Goal: Information Seeking & Learning: Check status

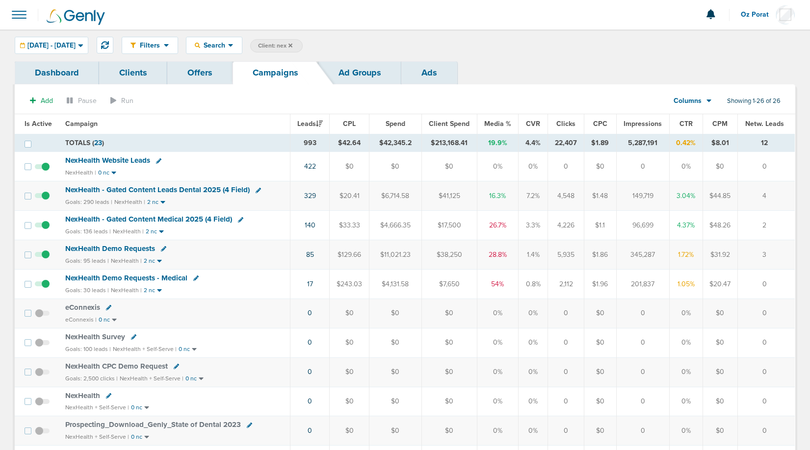
click at [34, 74] on link "Dashboard" at bounding box center [57, 72] width 84 height 23
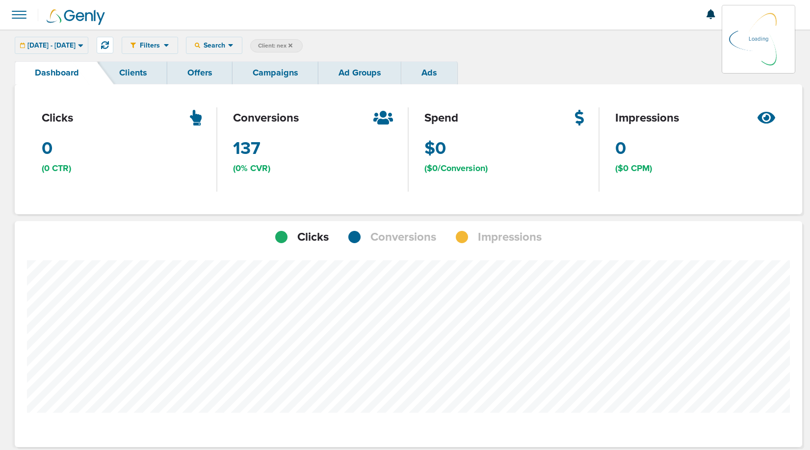
scroll to position [764, 780]
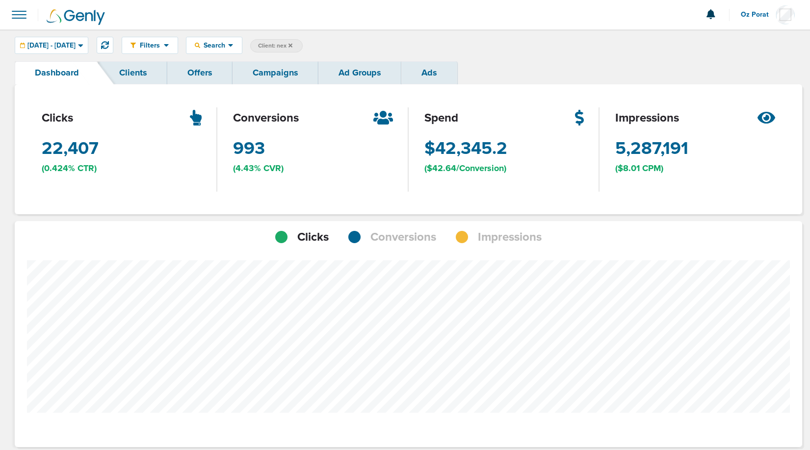
click at [393, 240] on span "Conversions" at bounding box center [403, 237] width 66 height 17
click at [76, 45] on span "[DATE] - [DATE]" at bounding box center [51, 45] width 48 height 7
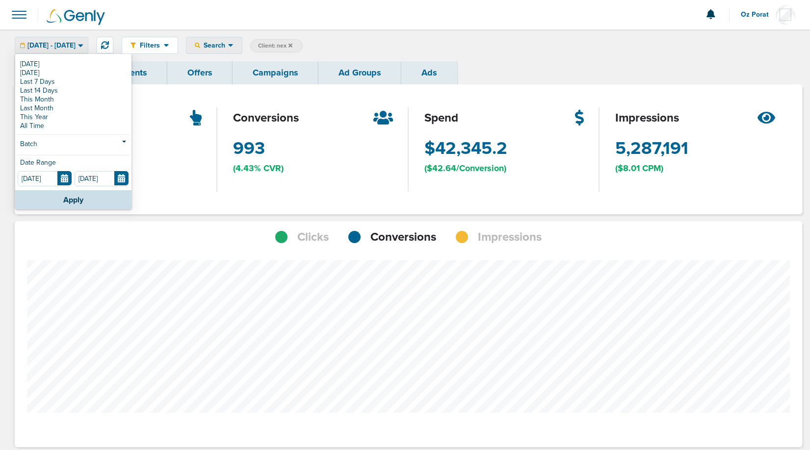
click at [228, 47] on span "Search" at bounding box center [214, 45] width 28 height 8
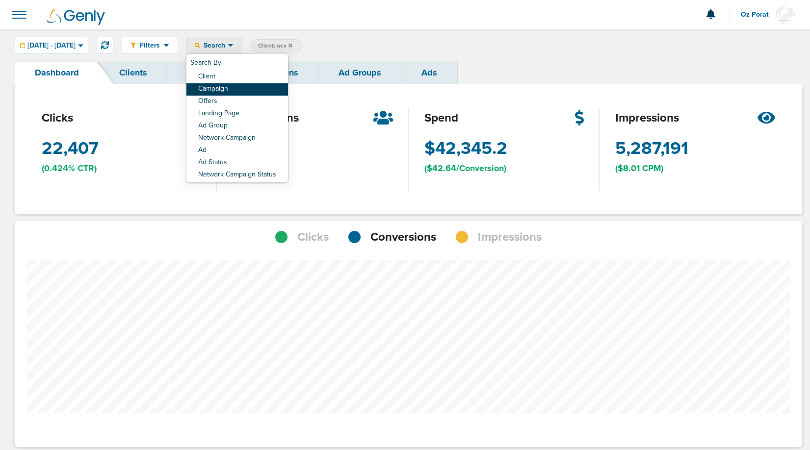
click at [258, 87] on link "Campaign" at bounding box center [237, 89] width 102 height 12
select select "cmpName"
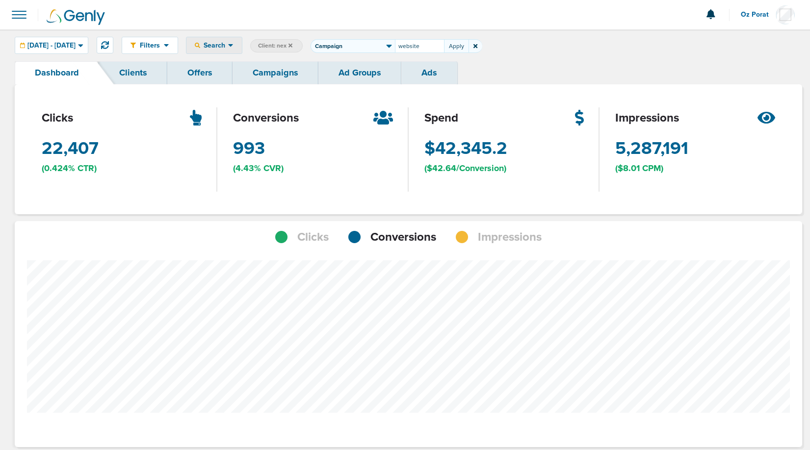
type input "website"
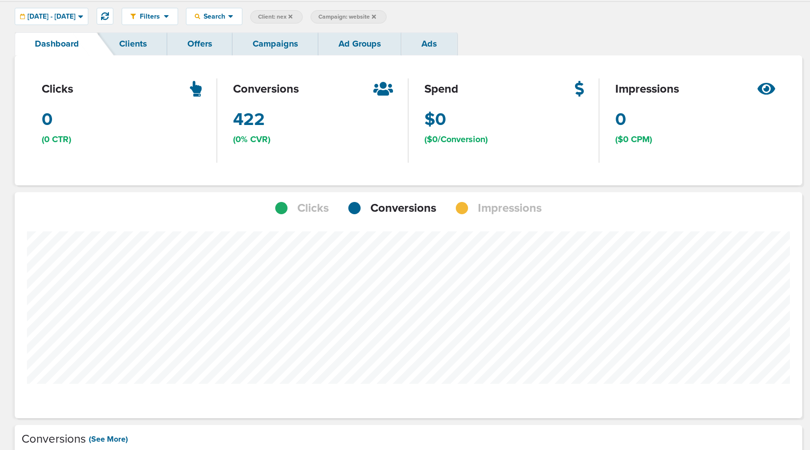
scroll to position [34, 0]
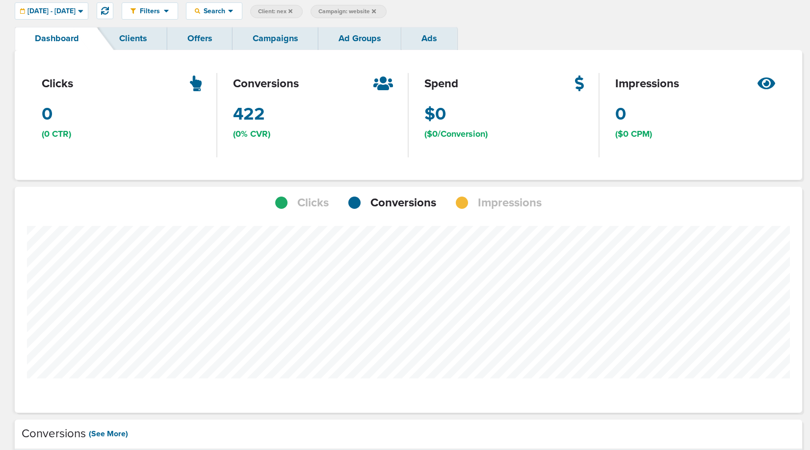
click at [376, 10] on icon at bounding box center [374, 11] width 4 height 4
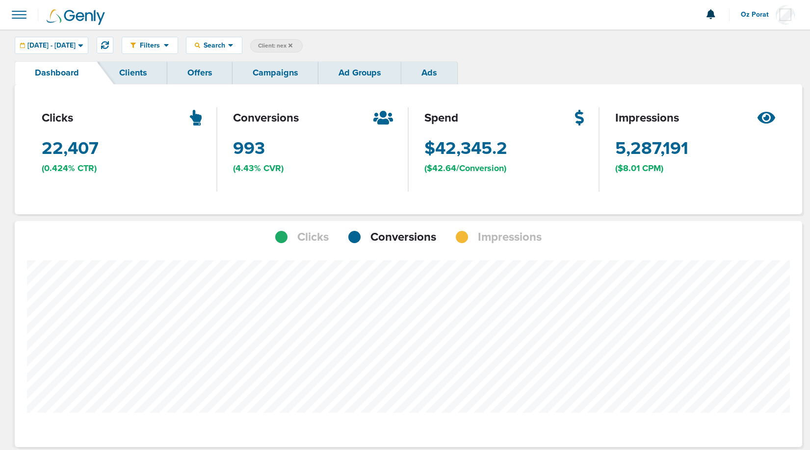
click at [495, 238] on span "Impressions" at bounding box center [510, 237] width 64 height 17
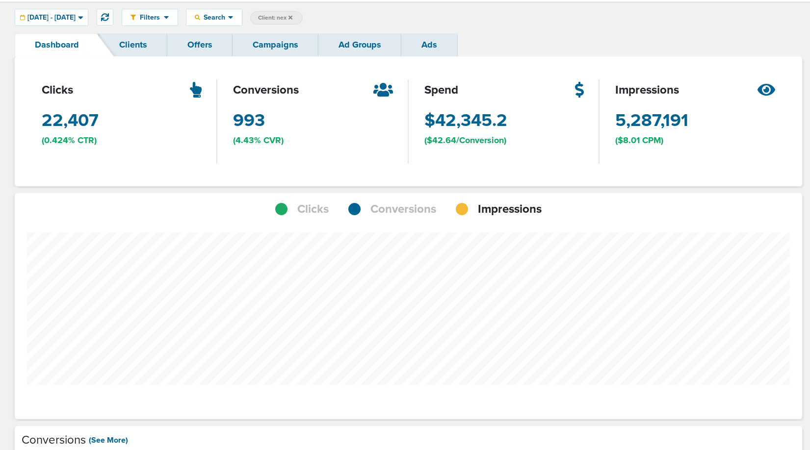
scroll to position [28, 0]
click at [228, 18] on span "Search" at bounding box center [214, 17] width 28 height 8
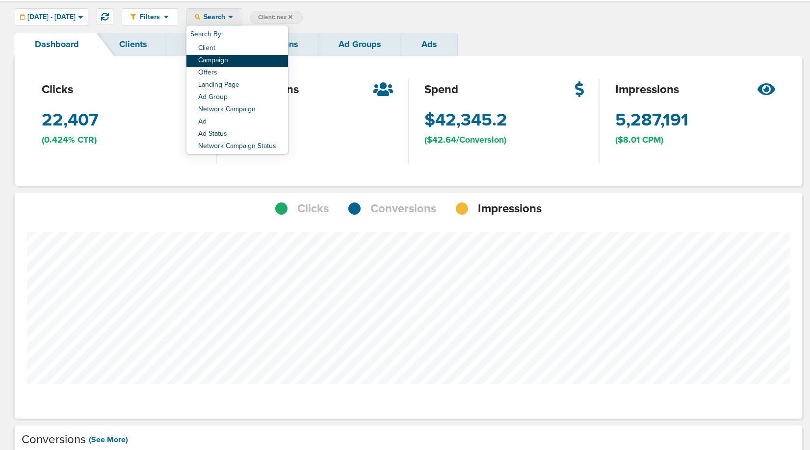
click at [258, 63] on link "Campaign" at bounding box center [237, 61] width 102 height 12
select select "cmpName"
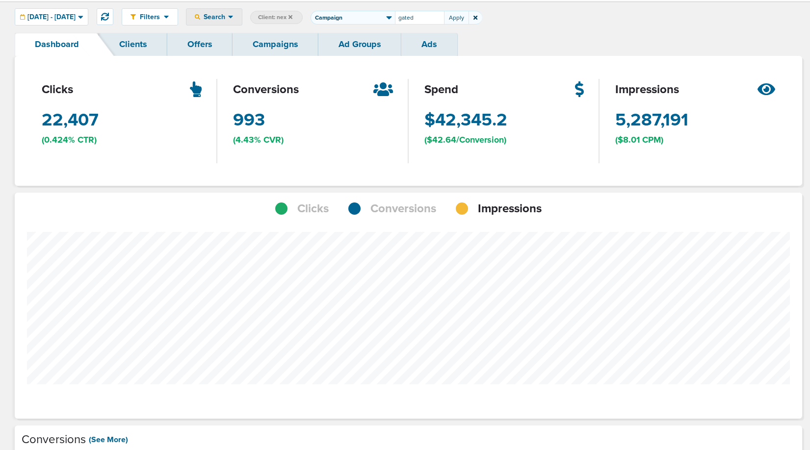
type input "gated"
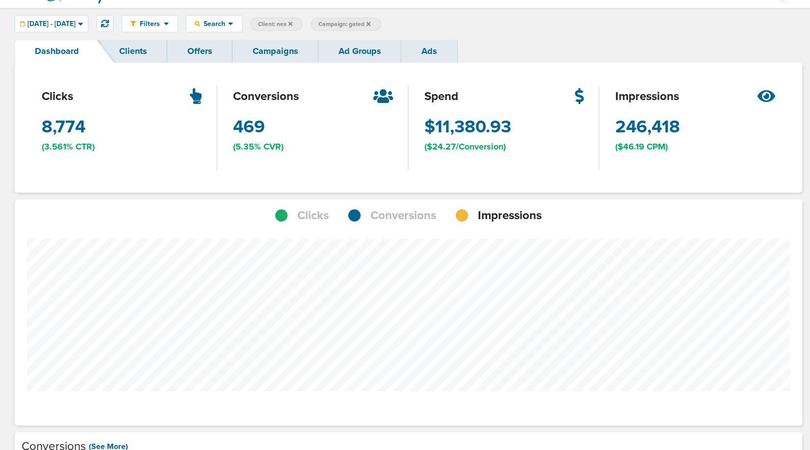
scroll to position [22, 0]
click at [370, 26] on span "Campaign: gated" at bounding box center [344, 24] width 52 height 8
select select "cmpName"
click at [433, 25] on input "gated" at bounding box center [419, 24] width 49 height 14
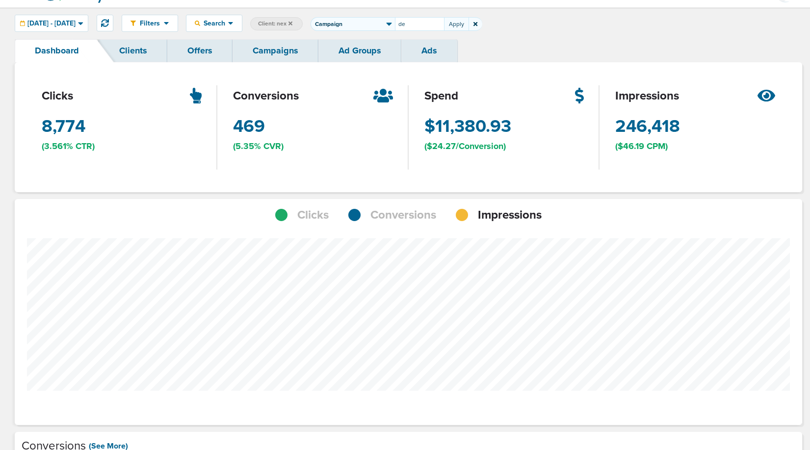
type input "d"
type input "a"
type input "gated"
click at [228, 25] on span "Search" at bounding box center [214, 23] width 28 height 8
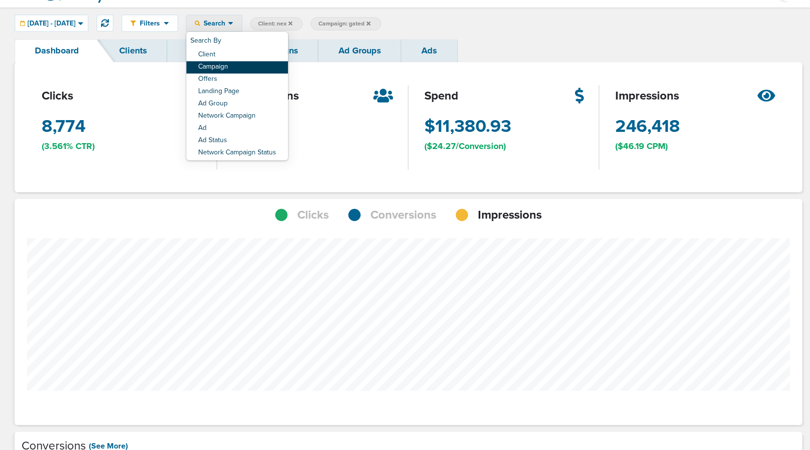
click at [254, 67] on link "Campaign" at bounding box center [237, 67] width 102 height 12
select select "cmpName"
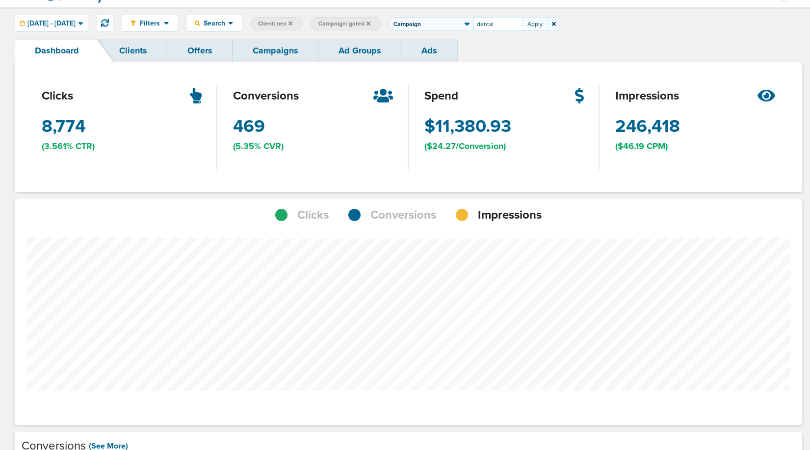
type input "dental"
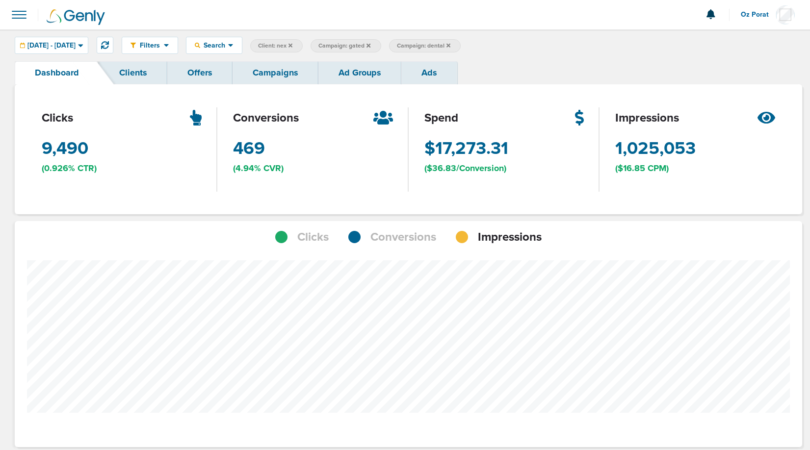
click at [263, 71] on link "Campaigns" at bounding box center [275, 72] width 86 height 23
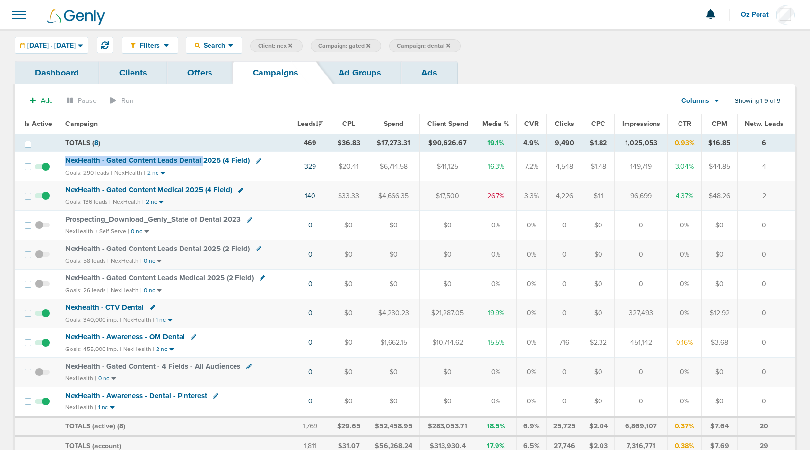
drag, startPoint x: 60, startPoint y: 159, endPoint x: 203, endPoint y: 163, distance: 142.3
click at [203, 163] on td "NexHealth - Gated Content Leads Dental 2025 (4 Field) Goals: 290 leads | NexHea…" at bounding box center [174, 166] width 231 height 29
copy span "NexHealth - Gated Content Leads Dental"
click at [461, 39] on label "Campaign: dental" at bounding box center [425, 45] width 72 height 13
click at [450, 43] on span "Campaign: dental" at bounding box center [423, 46] width 53 height 8
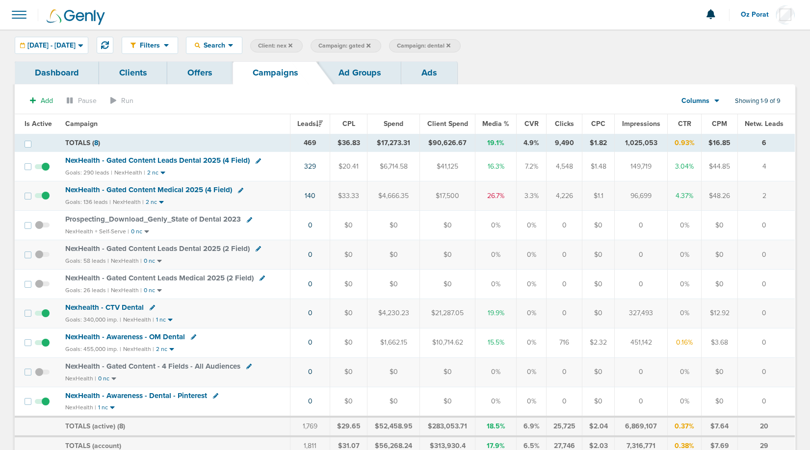
select select "cmpName"
click at [518, 47] on input "dental" at bounding box center [497, 46] width 49 height 14
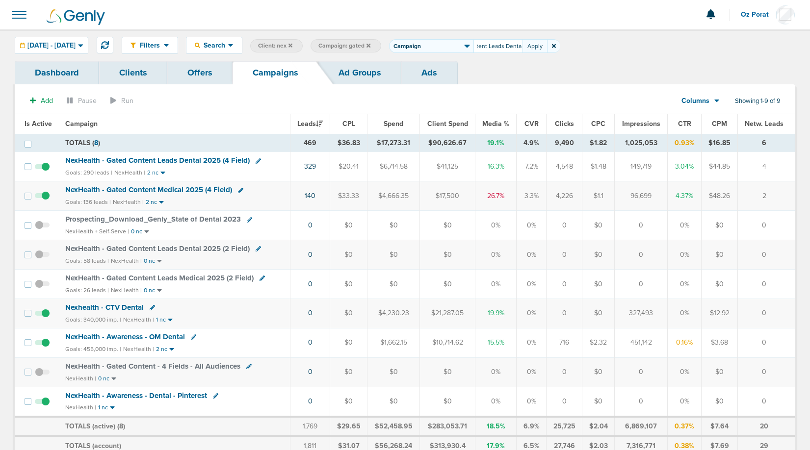
type input "NexHealth - Gated Content Leads Dental"
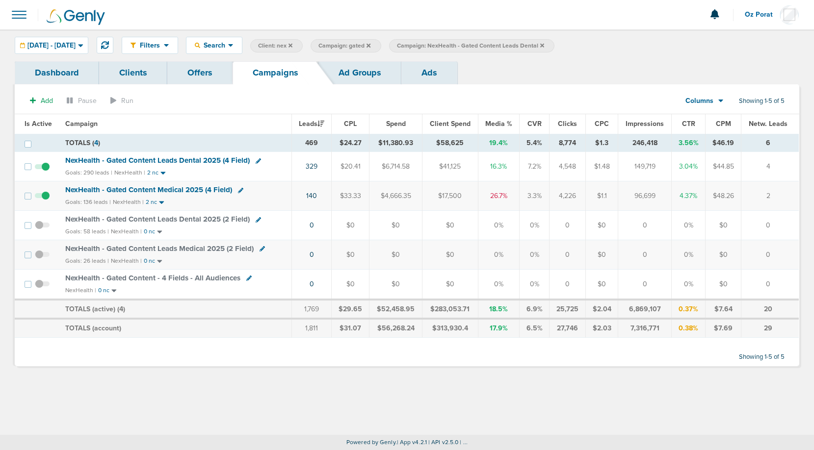
click at [46, 66] on link "Dashboard" at bounding box center [57, 72] width 84 height 23
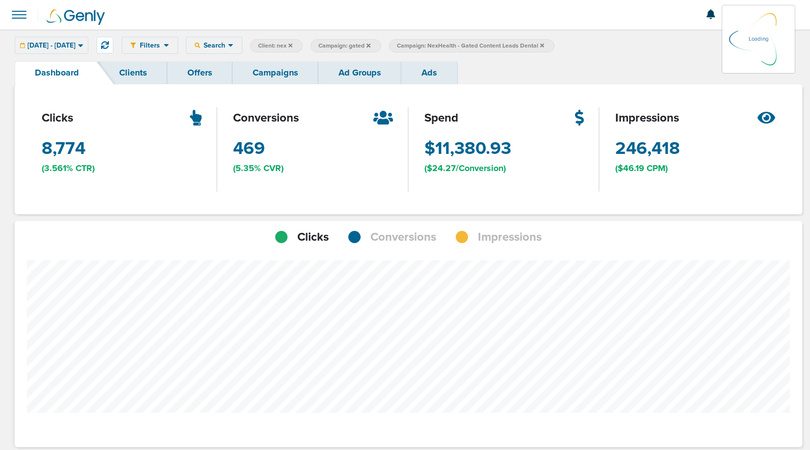
scroll to position [764, 780]
click at [509, 232] on span "Impressions" at bounding box center [510, 237] width 64 height 17
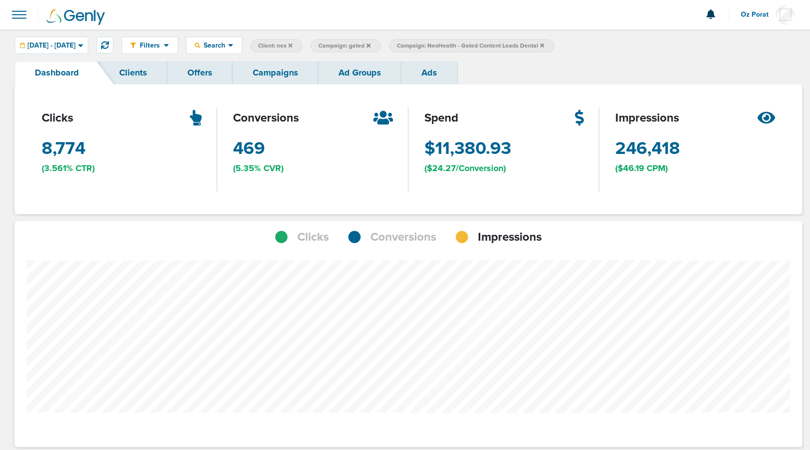
click at [374, 233] on span "Conversions" at bounding box center [403, 237] width 66 height 17
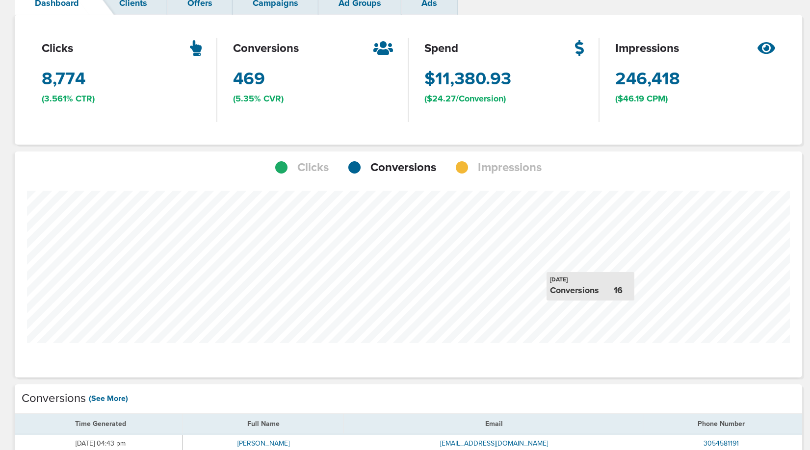
scroll to position [0, 0]
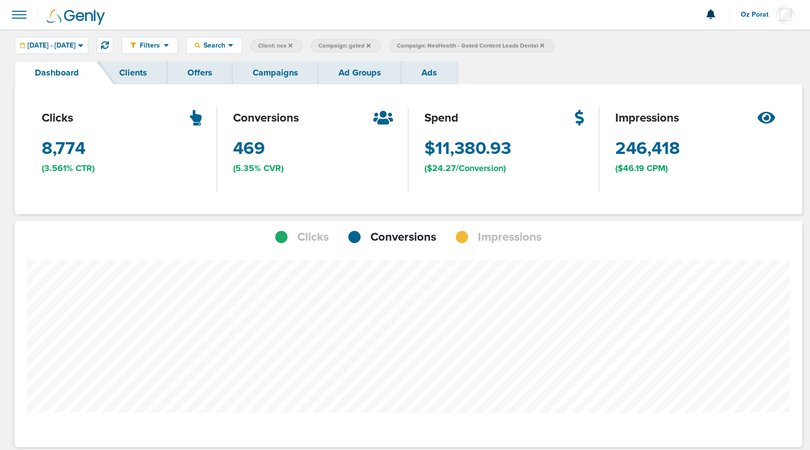
click at [533, 45] on span "Campaign: NexHealth - Gated Content Leads Dental" at bounding box center [470, 46] width 147 height 8
select select "cmpName"
click at [370, 46] on span "Campaign: gated" at bounding box center [344, 46] width 52 height 8
click at [444, 45] on input "gated" at bounding box center [419, 46] width 49 height 14
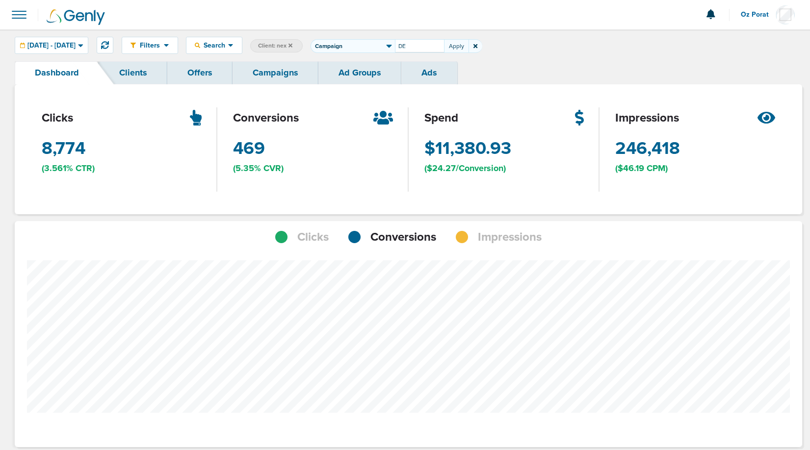
type input "D"
type input "demo"
click at [370, 48] on span "Campaign: demo" at bounding box center [343, 46] width 51 height 8
select select "cmpName"
click at [444, 50] on input "demo" at bounding box center [419, 46] width 49 height 14
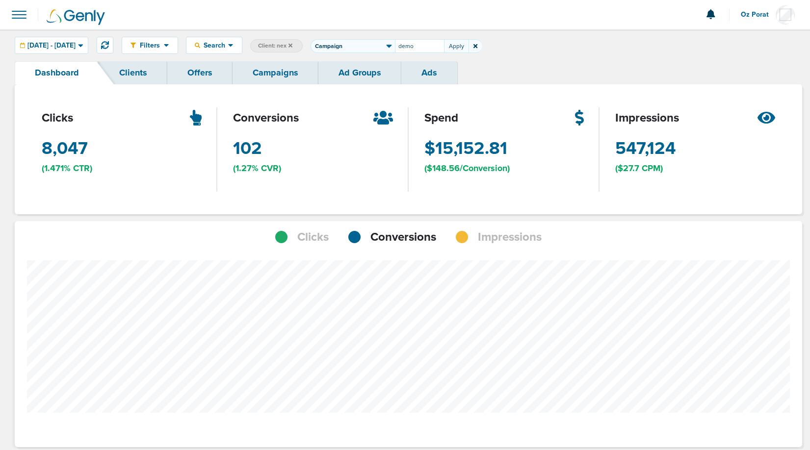
click at [444, 50] on input "demo" at bounding box center [419, 46] width 49 height 14
type input "gated"
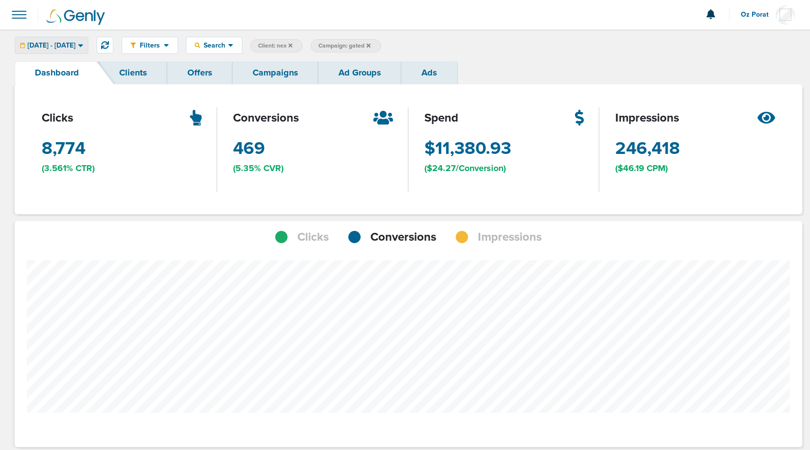
click at [67, 40] on div "[DATE] - [DATE]" at bounding box center [51, 45] width 73 height 16
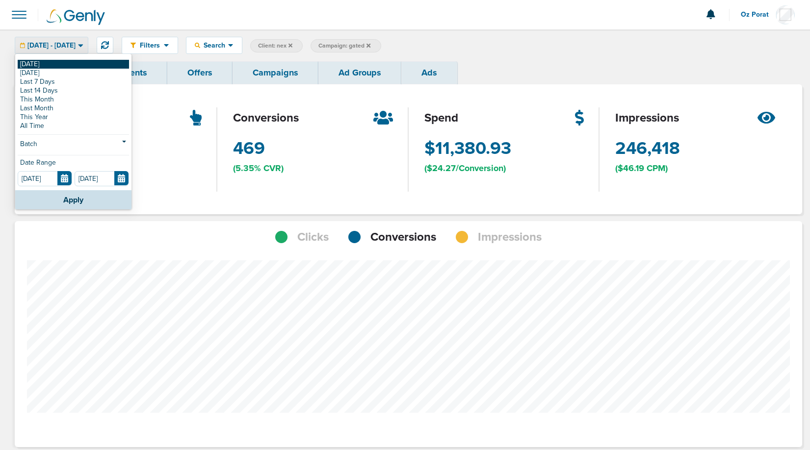
click at [45, 62] on link "[DATE]" at bounding box center [73, 64] width 111 height 9
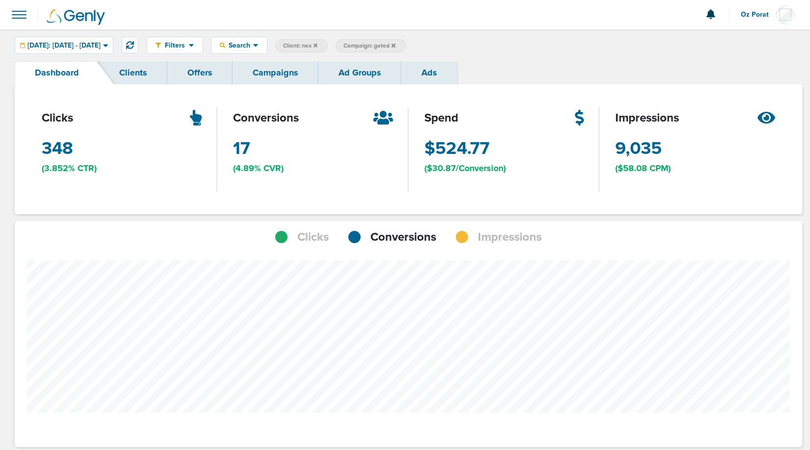
click at [395, 43] on icon at bounding box center [393, 46] width 4 height 6
click at [280, 76] on link "Campaigns" at bounding box center [275, 72] width 86 height 23
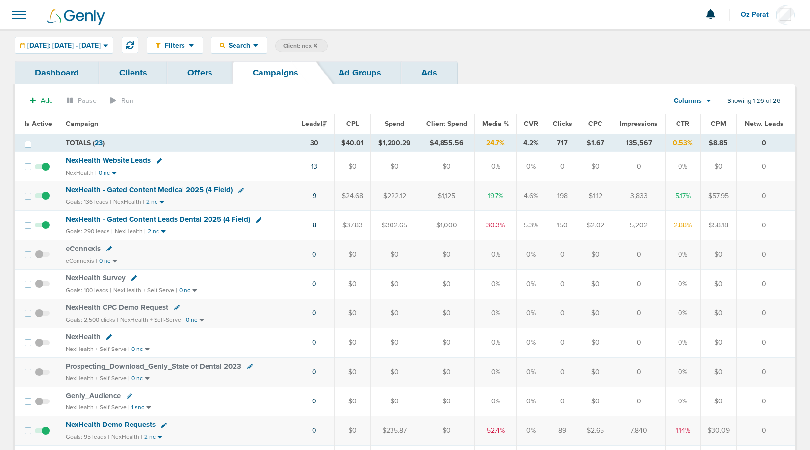
click at [317, 43] on icon at bounding box center [315, 45] width 4 height 4
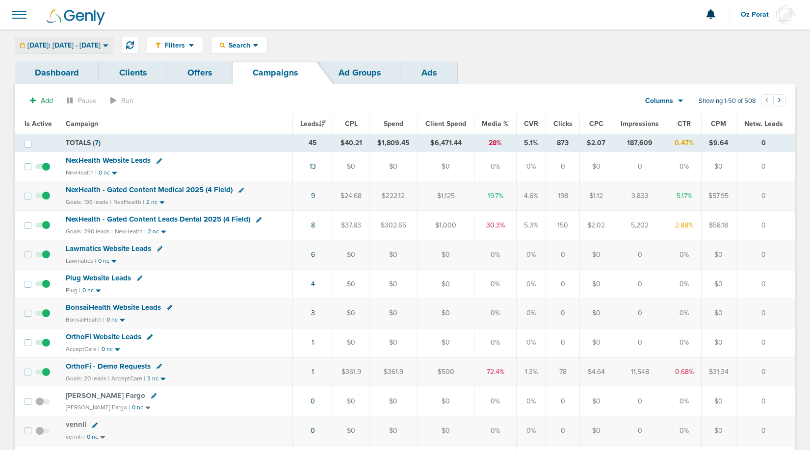
click at [113, 40] on div "[DATE]: [DATE] - [DATE]" at bounding box center [64, 45] width 98 height 16
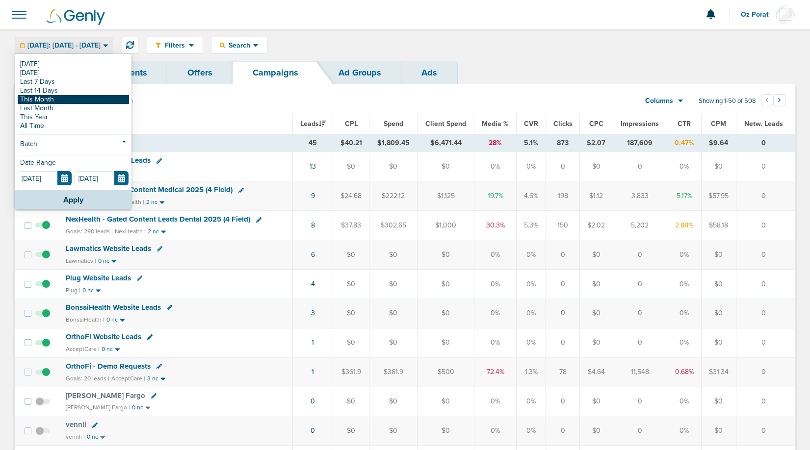
click at [75, 102] on link "This Month" at bounding box center [73, 99] width 111 height 9
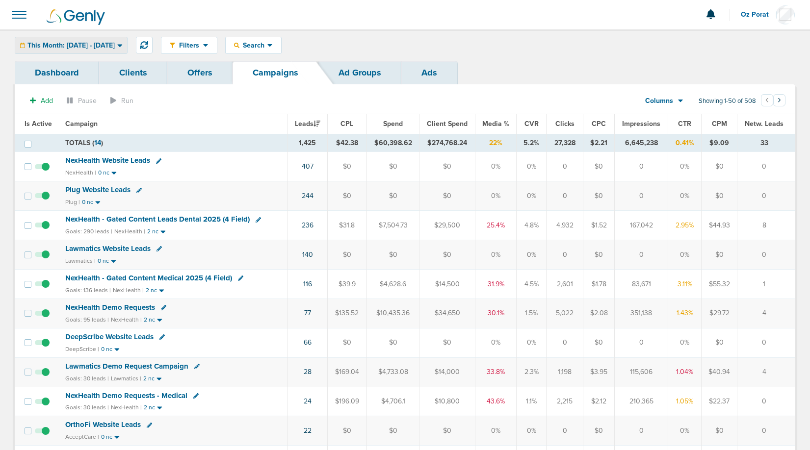
click at [115, 44] on span "This Month: [DATE] - [DATE]" at bounding box center [70, 45] width 87 height 7
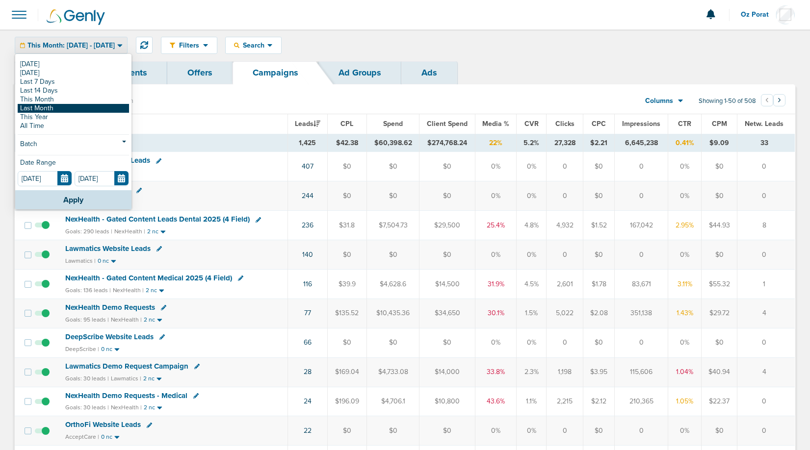
click at [78, 108] on link "Last Month" at bounding box center [73, 108] width 111 height 9
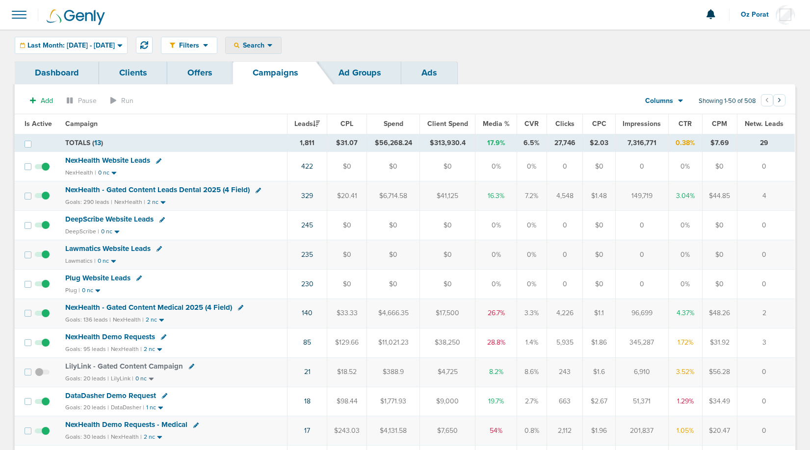
click at [267, 48] on span "Search" at bounding box center [253, 45] width 28 height 8
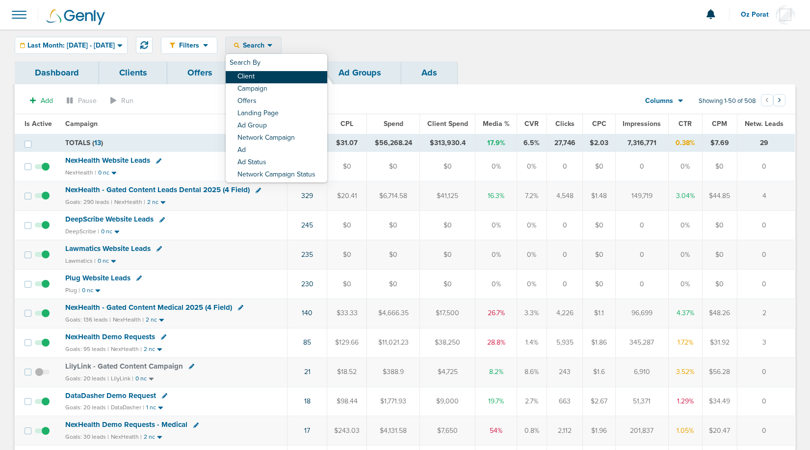
click at [288, 75] on link "Client" at bounding box center [277, 77] width 102 height 12
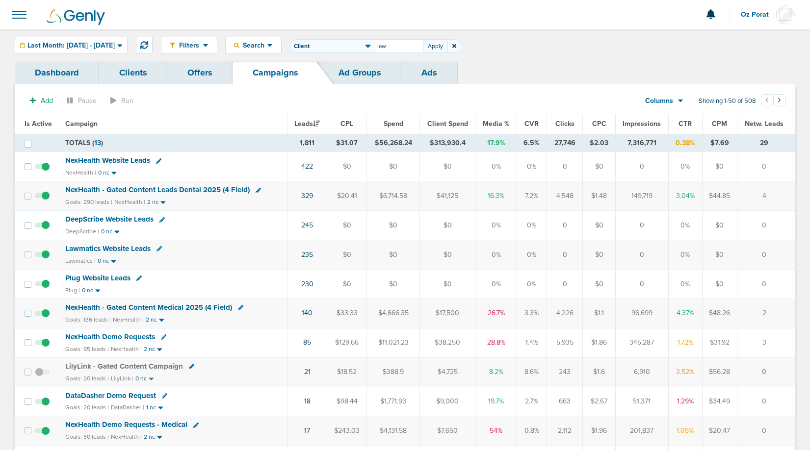
type input "law"
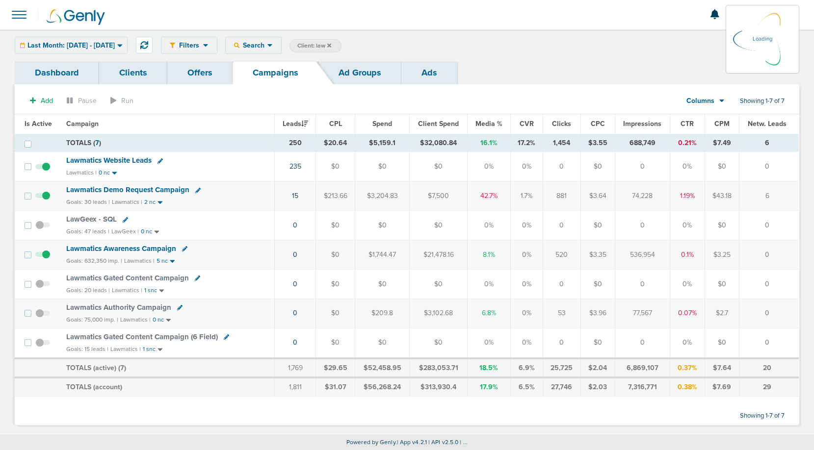
click at [720, 103] on icon at bounding box center [721, 101] width 5 height 8
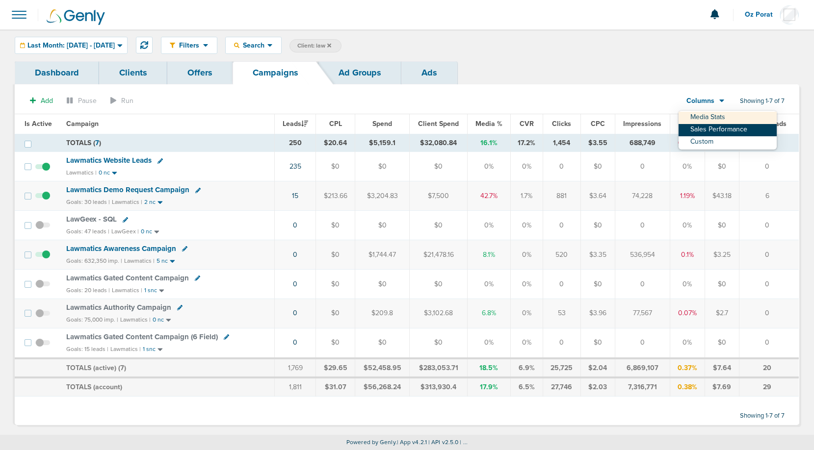
click at [715, 124] on link "Sales Performance" at bounding box center [727, 130] width 98 height 12
